Goal: Transaction & Acquisition: Purchase product/service

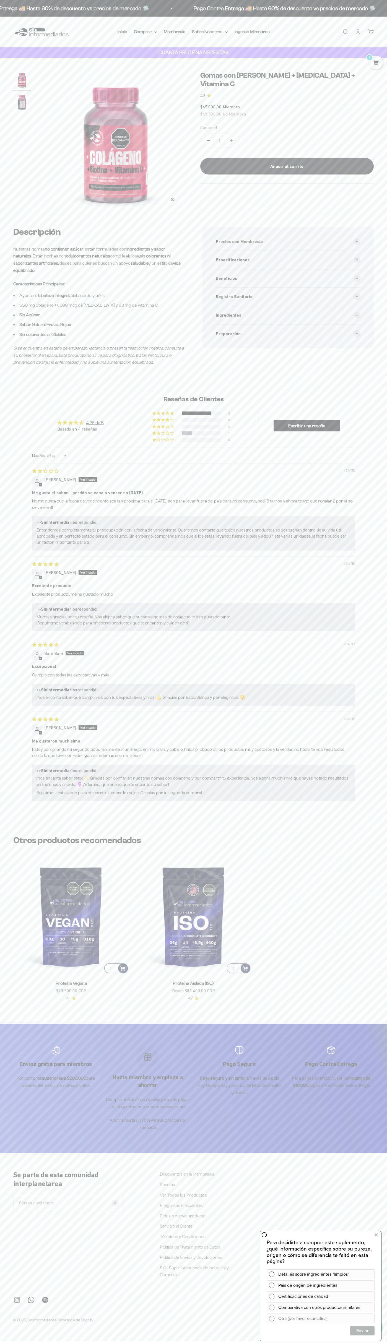
click at [173, 199] on icon "button" at bounding box center [171, 199] width 1 height 1
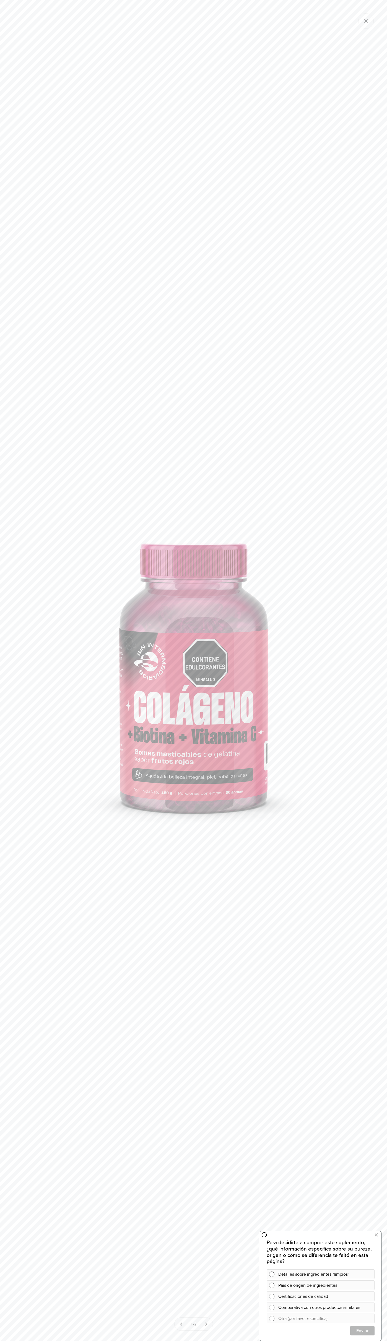
click at [191, 1324] on span "1" at bounding box center [192, 1324] width 2 height 4
click at [366, 21] on icon "Cerrar galería" at bounding box center [365, 20] width 3 height 3
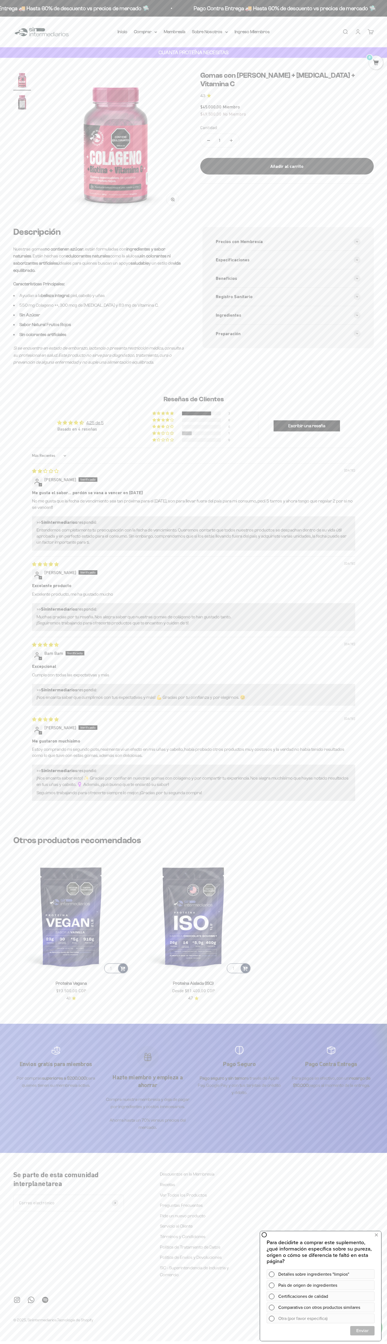
click at [228, 26] on div "Menú [GEOGRAPHIC_DATA] Inicio Comprar Proteínas Ver Todos Whey Iso Vegan Pancak…" at bounding box center [193, 32] width 387 height 31
click at [382, 898] on scroll-carousel "1 Proteína Vegana Precio de oferta $93.500,00 COP 4.1 1 Proteína Aislada (ISO) …" at bounding box center [193, 929] width 387 height 143
click at [343, 1341] on html "Ir al contenido Pago Contra Entrega 🚚 Hasta 60% de descuento vs precios [PERSON…" at bounding box center [193, 670] width 387 height 1341
click at [4, 972] on scroll-carousel "1 Proteína Vegana Precio de oferta $93.500,00 COP 4.1 1 Proteína Aislada (ISO) …" at bounding box center [193, 929] width 387 height 143
